Goal: Navigation & Orientation: Find specific page/section

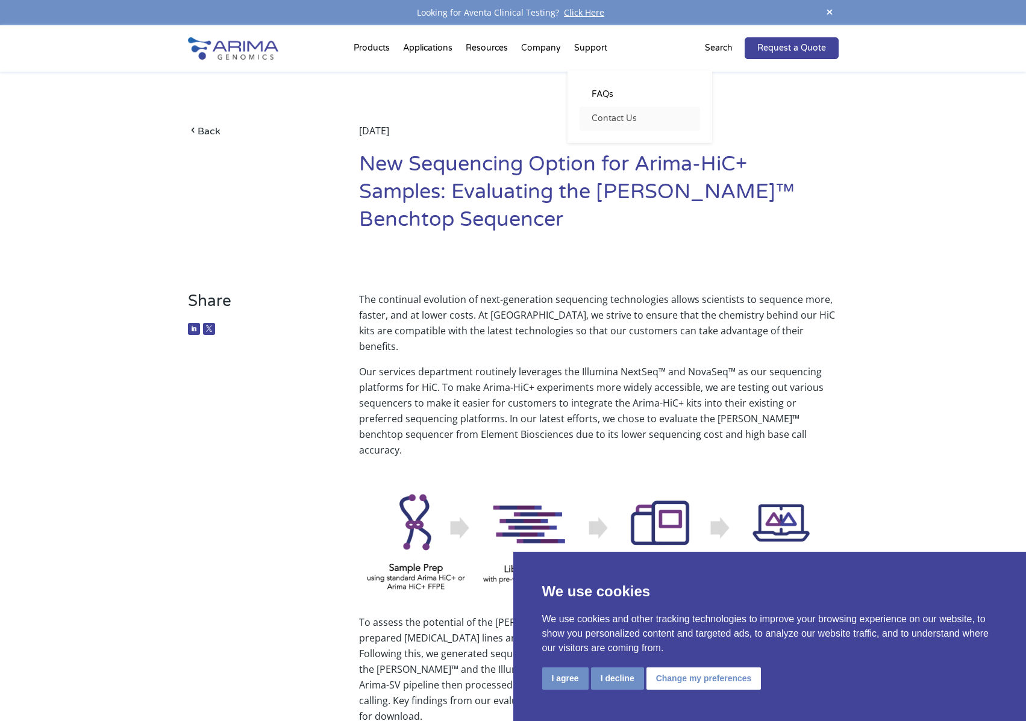
click at [613, 120] on link "Contact Us" at bounding box center [639, 119] width 120 height 24
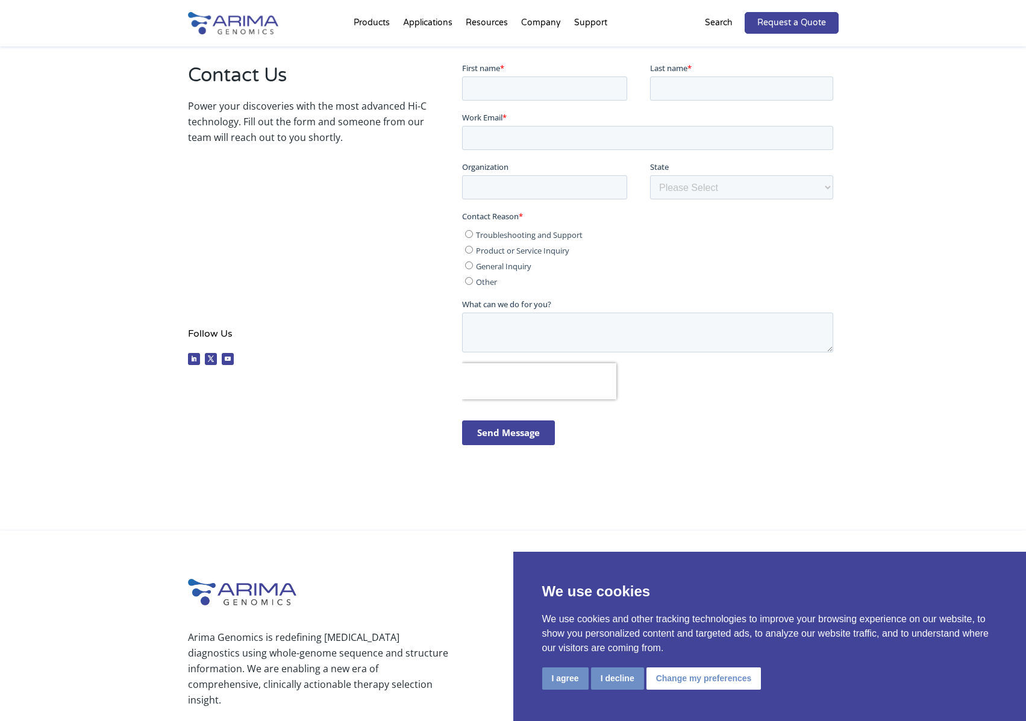
scroll to position [200, 0]
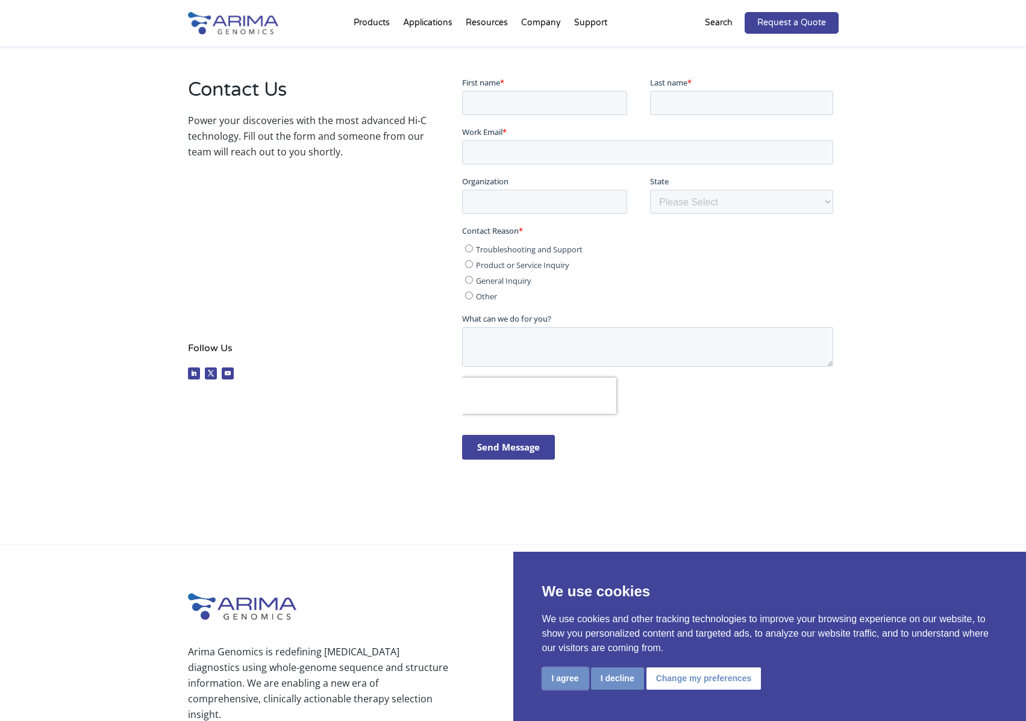
click at [561, 677] on button "I agree" at bounding box center [565, 678] width 46 height 22
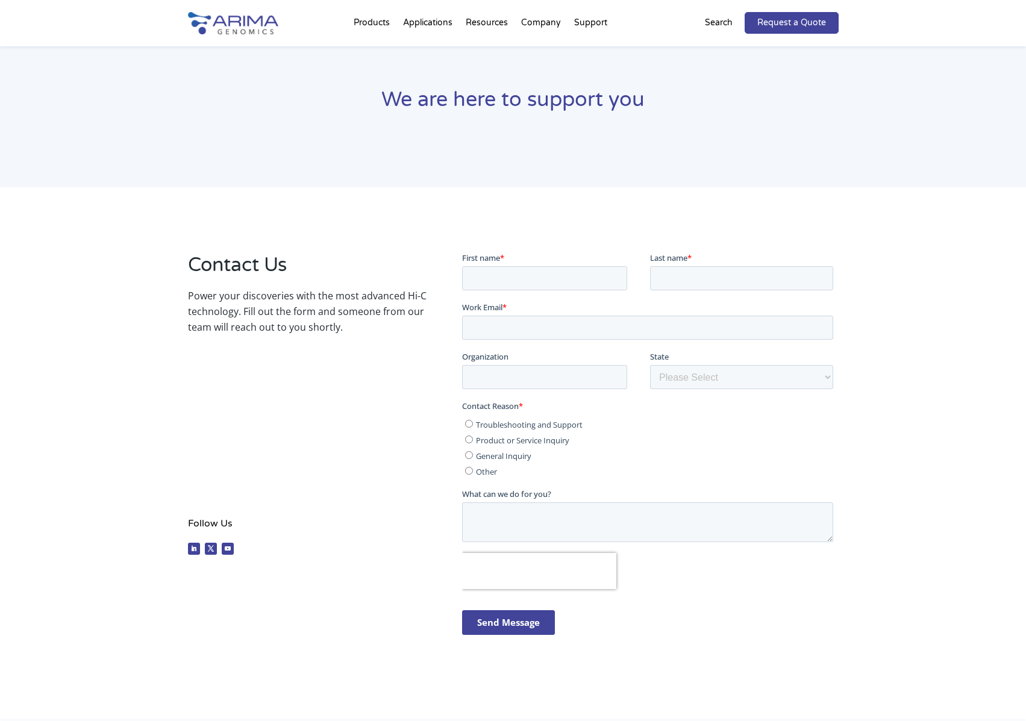
scroll to position [0, 0]
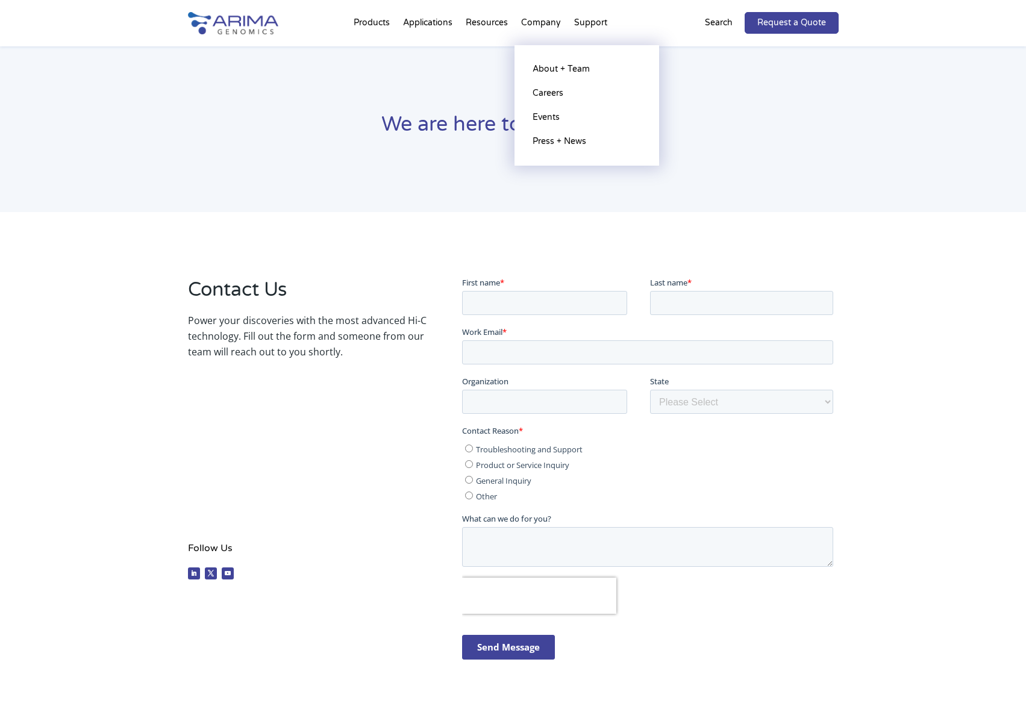
click at [548, 21] on li "Company About + Team Careers Events Press + News" at bounding box center [540, 25] width 53 height 41
click at [545, 66] on link "About + Team" at bounding box center [586, 69] width 120 height 24
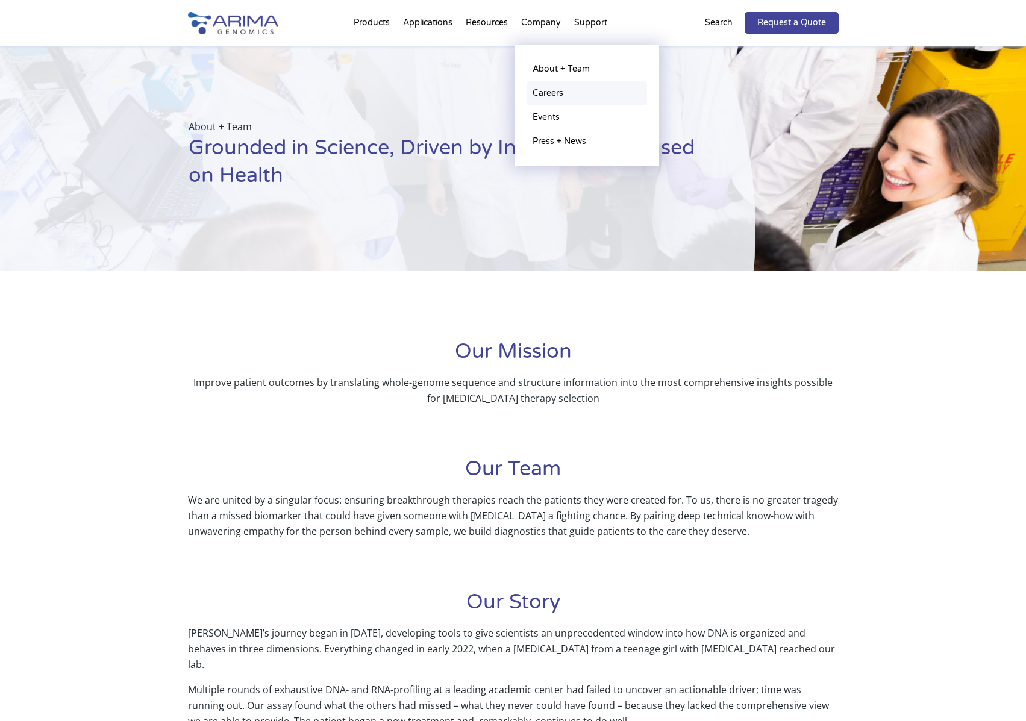
click at [555, 92] on link "Careers" at bounding box center [586, 93] width 120 height 24
